Goal: Check status: Check status

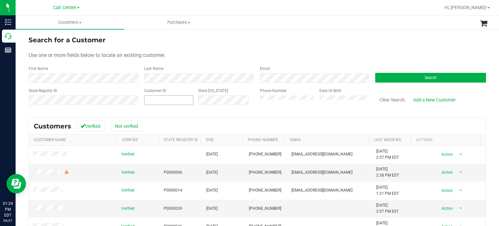
click at [169, 99] on span at bounding box center [168, 100] width 49 height 10
paste input "657596"
type input "657596"
click at [401, 75] on button "Search" at bounding box center [430, 78] width 111 height 10
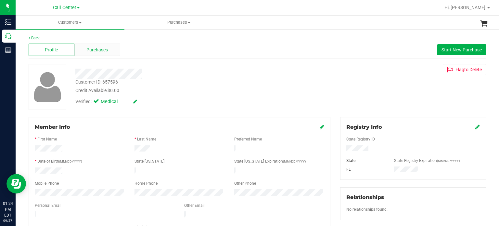
click at [103, 47] on span "Purchases" at bounding box center [96, 49] width 21 height 7
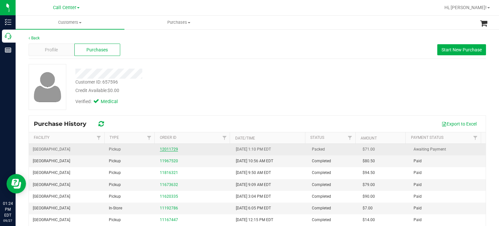
click at [169, 147] on link "12011729" at bounding box center [169, 149] width 18 height 5
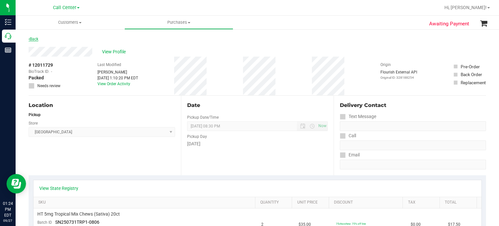
click at [32, 37] on link "Back" at bounding box center [34, 39] width 10 height 5
